Goal: Task Accomplishment & Management: Use online tool/utility

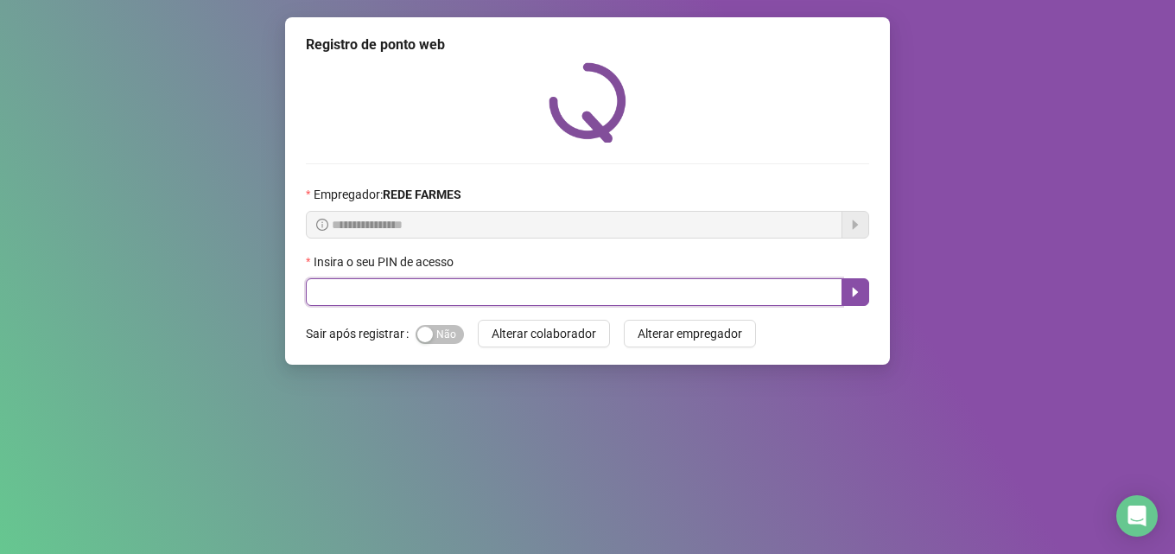
click at [530, 287] on input "text" at bounding box center [574, 292] width 537 height 28
type input "*****"
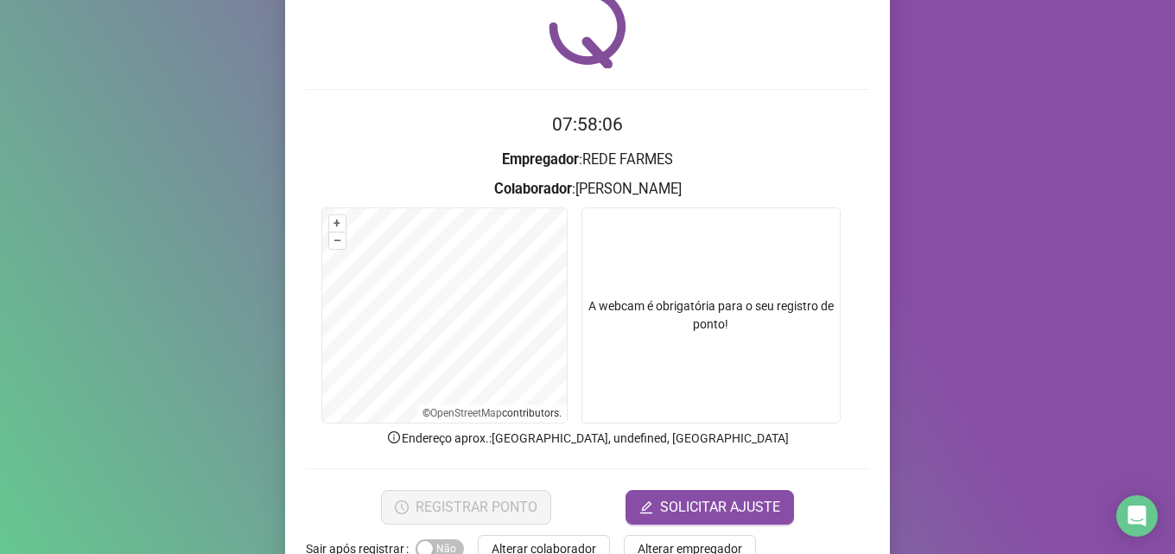
scroll to position [121, 0]
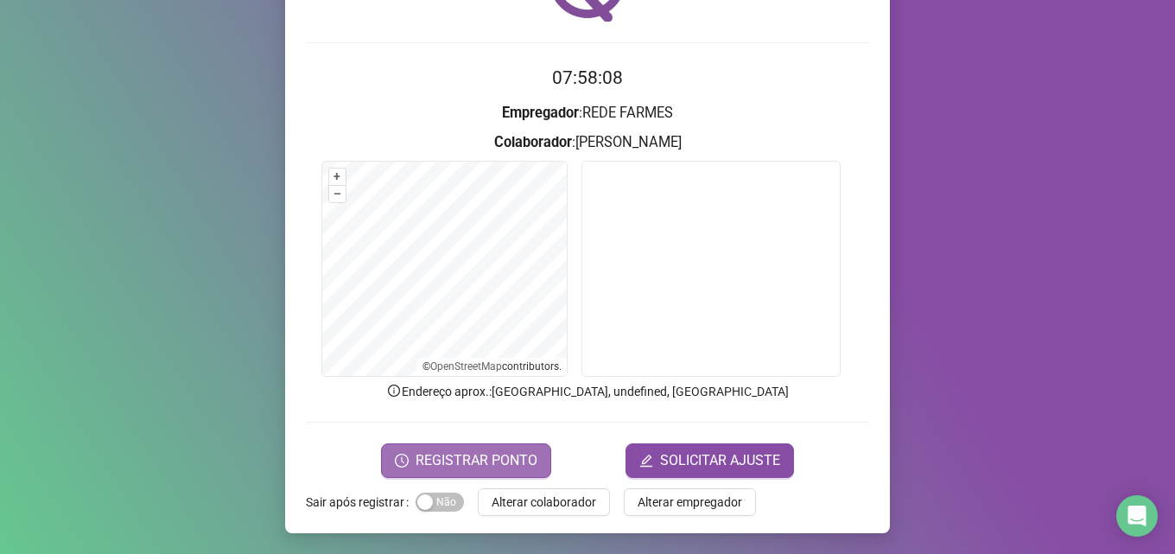
click at [473, 468] on span "REGISTRAR PONTO" at bounding box center [477, 460] width 122 height 21
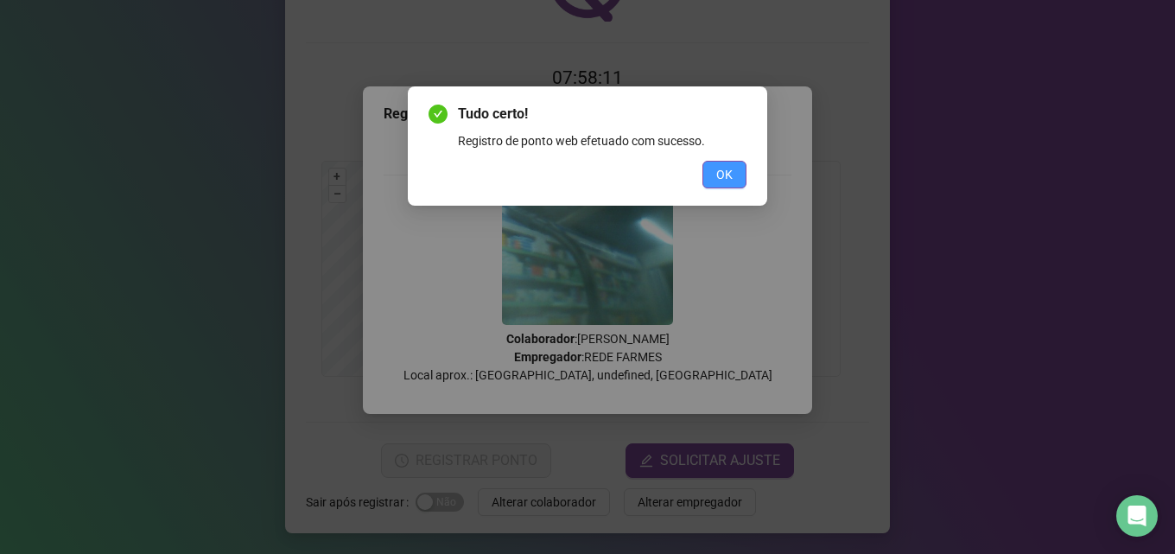
click at [725, 175] on span "OK" at bounding box center [724, 174] width 16 height 19
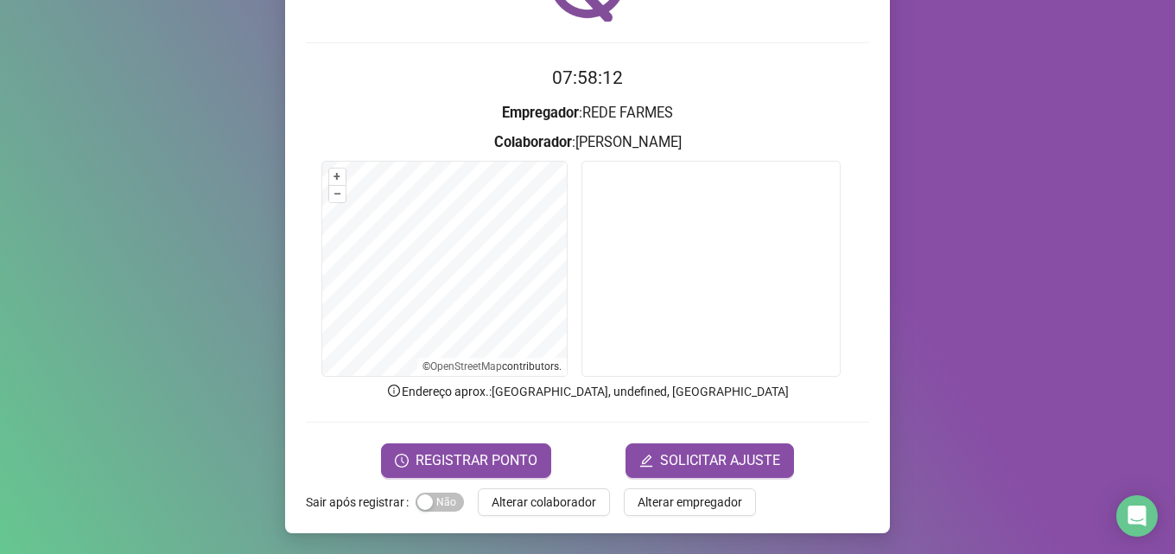
click at [551, 501] on span "Alterar colaborador" at bounding box center [544, 501] width 105 height 19
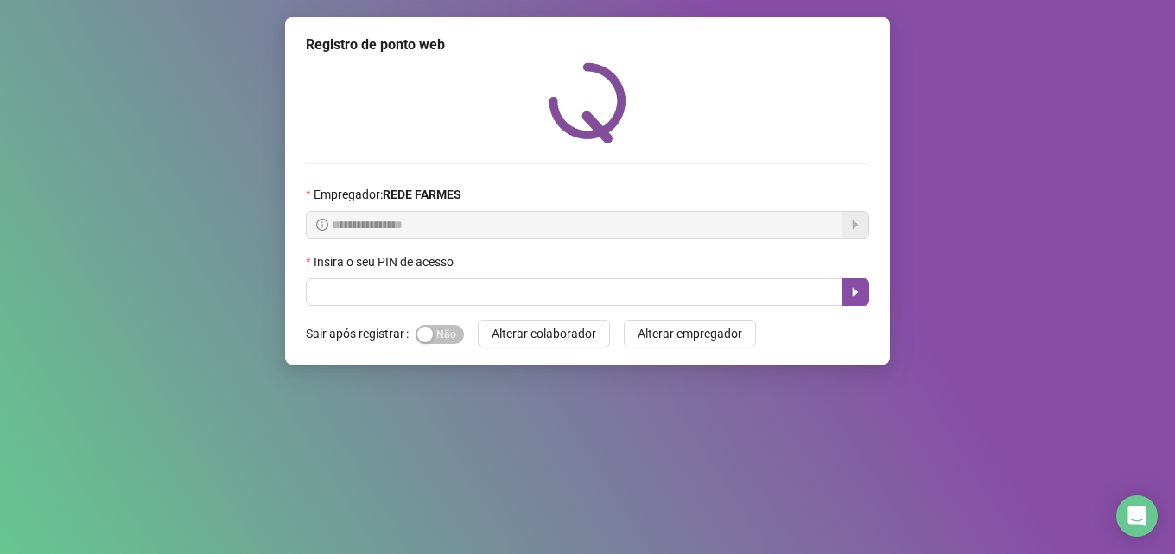
scroll to position [0, 0]
click at [488, 274] on div "Insira o seu PIN de acesso" at bounding box center [587, 265] width 563 height 26
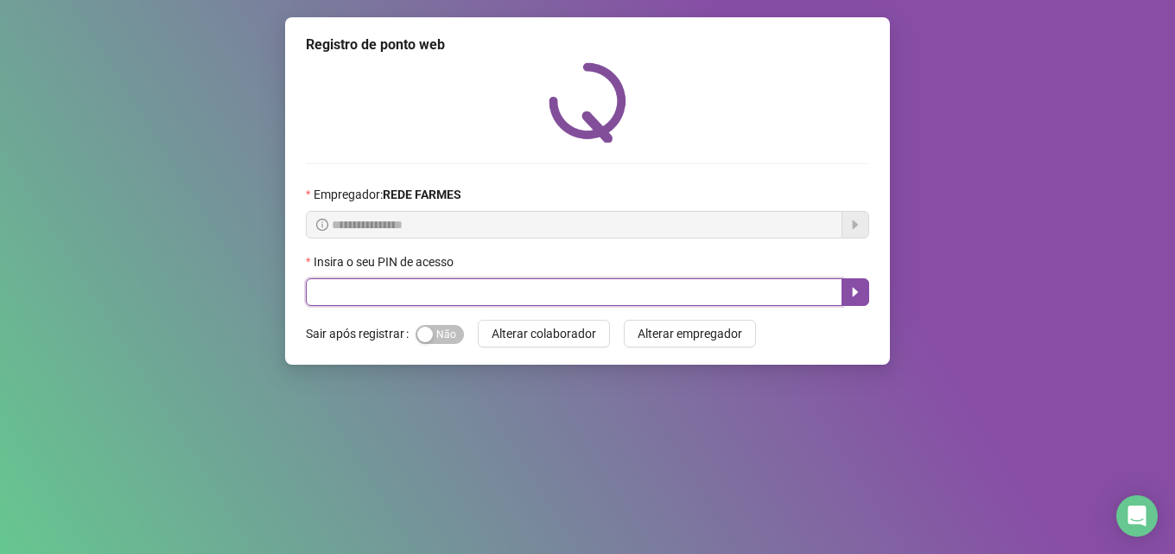
click at [481, 281] on input "text" at bounding box center [574, 292] width 537 height 28
type input "*****"
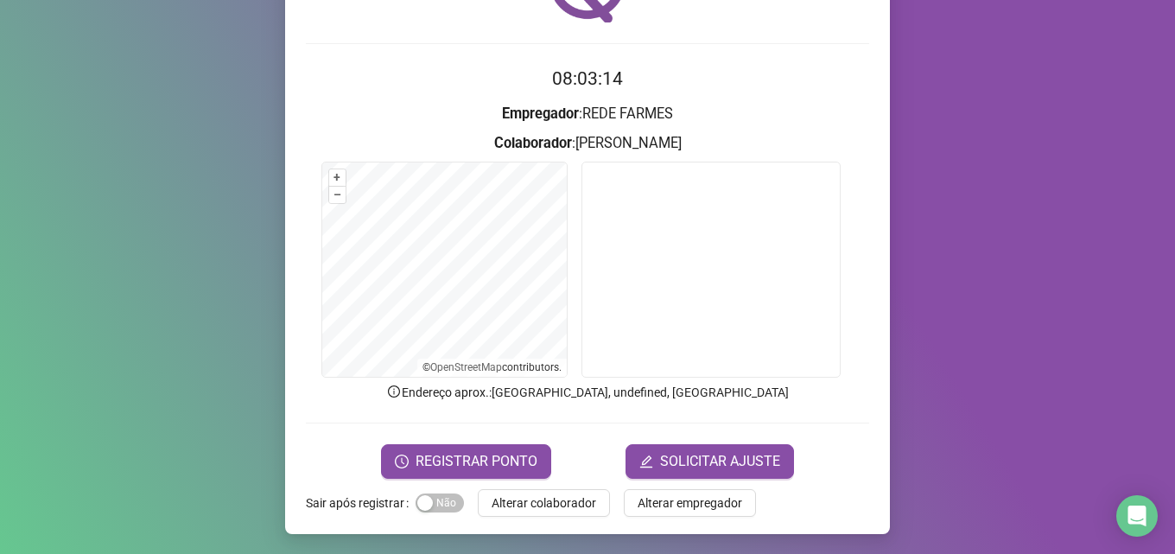
scroll to position [121, 0]
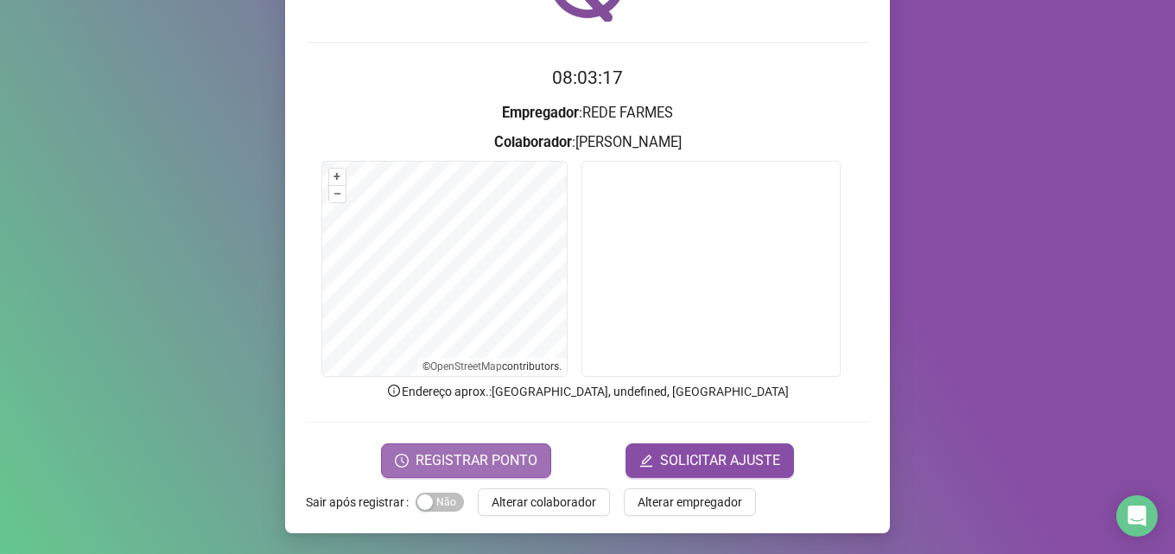
click at [475, 458] on span "REGISTRAR PONTO" at bounding box center [477, 460] width 122 height 21
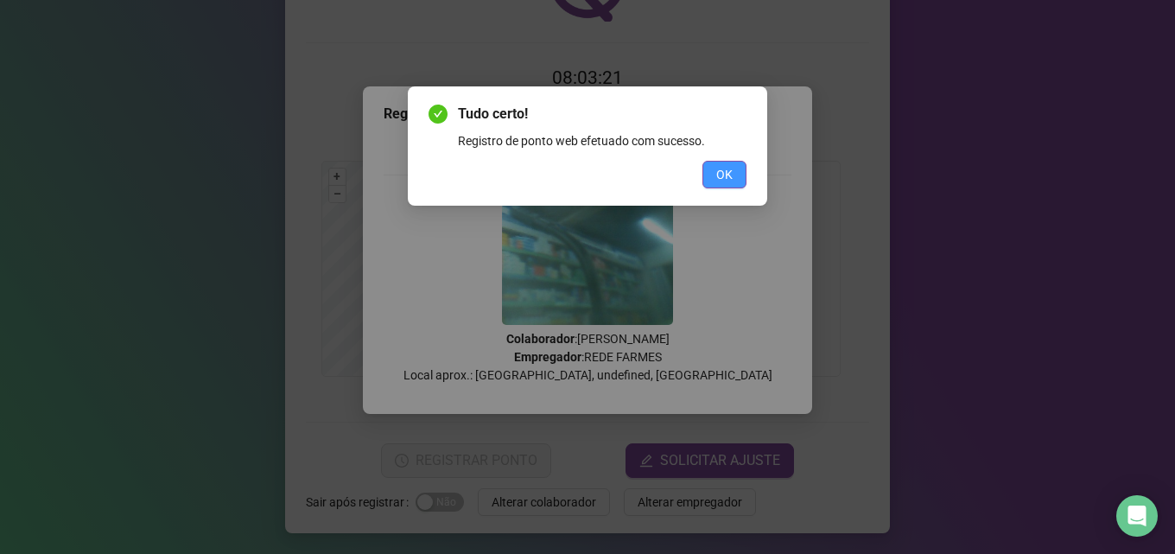
click at [741, 177] on button "OK" at bounding box center [724, 175] width 44 height 28
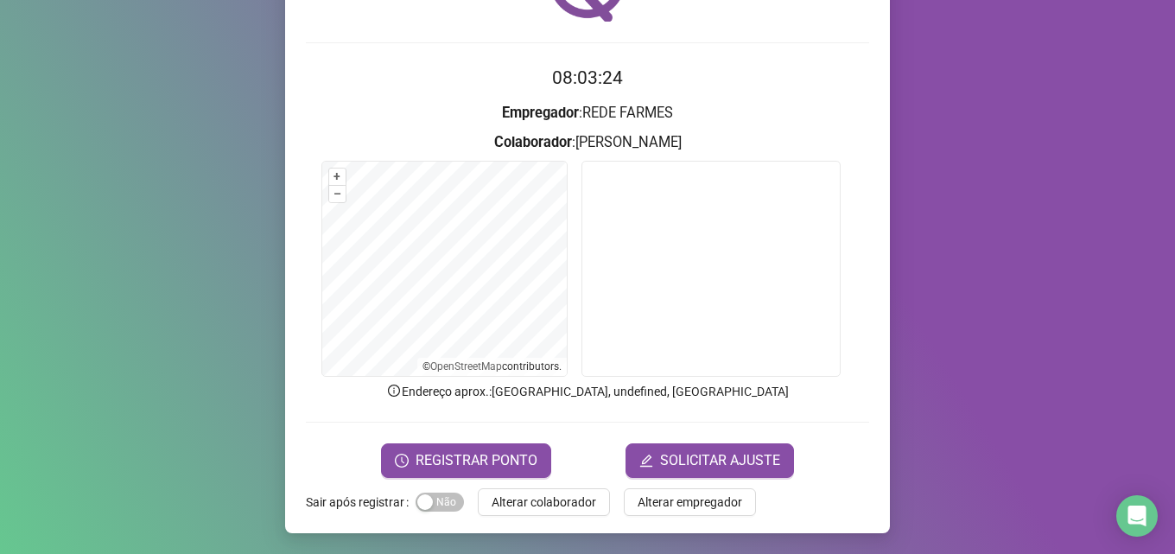
click at [535, 504] on span "Alterar colaborador" at bounding box center [544, 501] width 105 height 19
